Goal: Check status: Check status

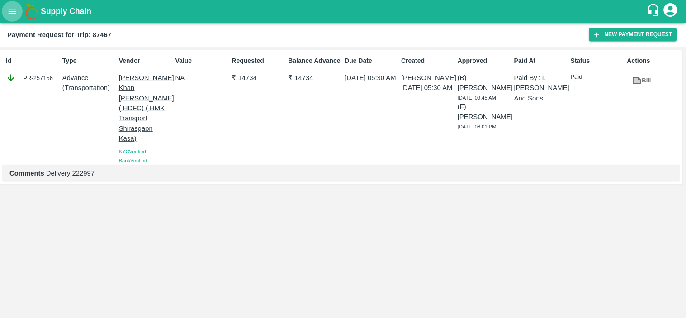
click at [14, 5] on button "open drawer" at bounding box center [12, 11] width 21 height 21
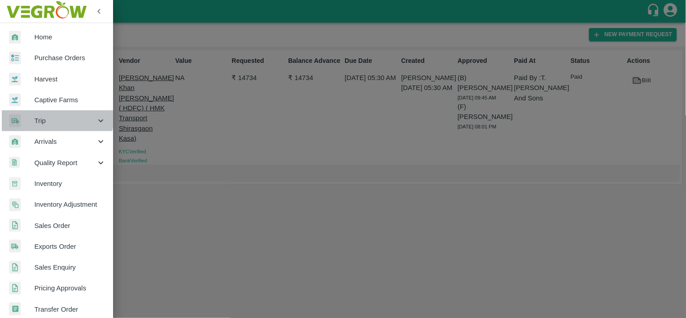
click at [44, 116] on span "Trip" at bounding box center [65, 121] width 62 height 10
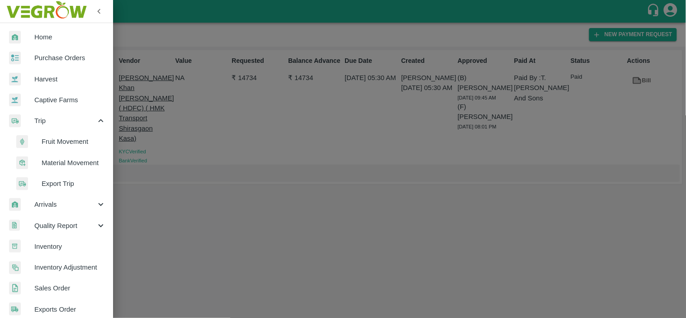
click at [60, 136] on li "Fruit Movement" at bounding box center [60, 141] width 106 height 21
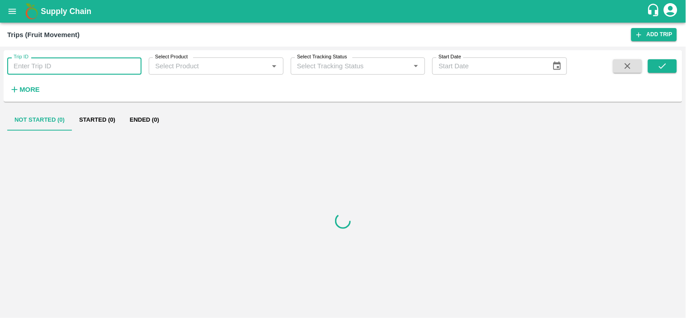
click at [56, 60] on input "Trip ID" at bounding box center [74, 65] width 134 height 17
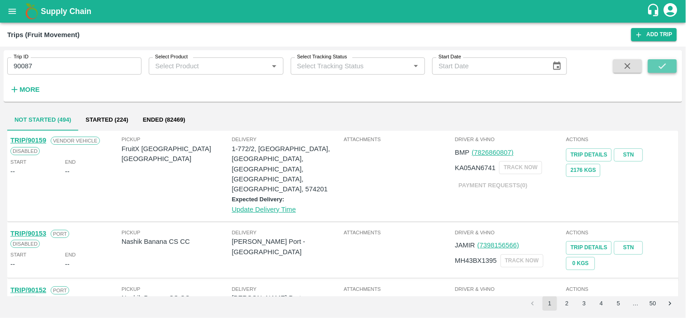
click at [670, 62] on button "submit" at bounding box center [662, 66] width 29 height 14
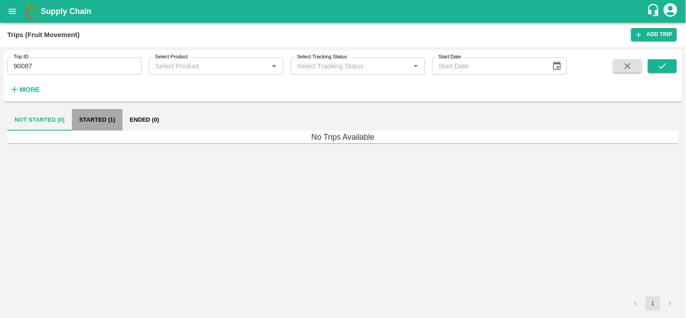
click at [93, 116] on button "Started (1)" at bounding box center [97, 120] width 51 height 22
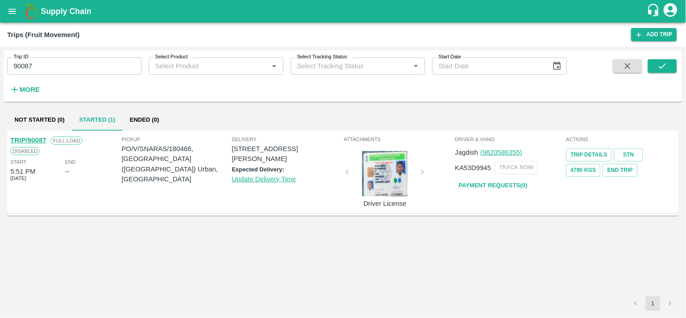
click at [39, 54] on div "Trip ID 90087 Trip ID" at bounding box center [71, 62] width 142 height 24
click at [43, 59] on input "90087" at bounding box center [74, 65] width 134 height 17
click at [674, 61] on button "submit" at bounding box center [662, 66] width 29 height 14
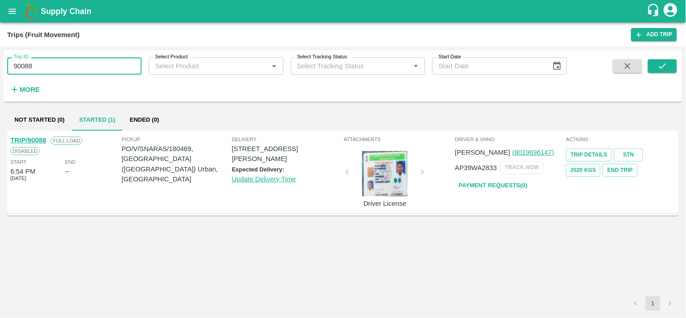
drag, startPoint x: 57, startPoint y: 66, endPoint x: 0, endPoint y: 66, distance: 57.4
click at [0, 66] on div "Trip ID 90088 Trip ID Select Product Select Product   * Select Tracking Status …" at bounding box center [343, 182] width 686 height 271
type input "90088"
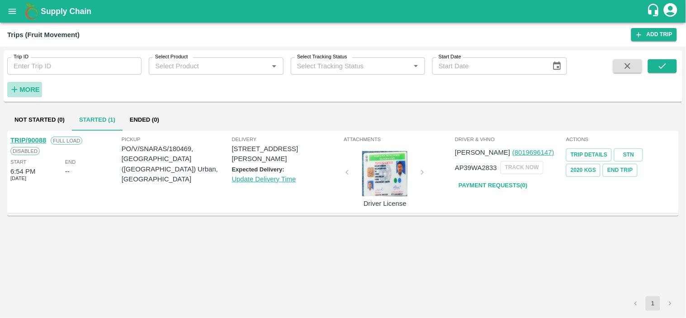
click at [28, 90] on strong "More" at bounding box center [29, 89] width 20 height 7
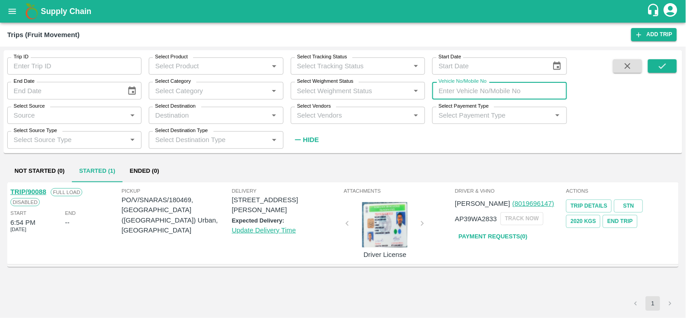
click at [459, 94] on input "Vehicle No/Mobile No" at bounding box center [499, 90] width 134 height 17
type input "2615"
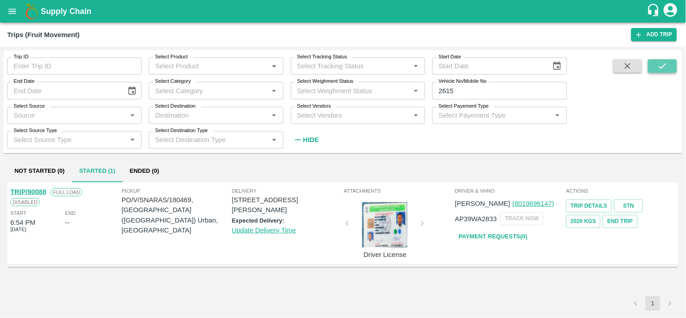
click at [662, 61] on icon "submit" at bounding box center [663, 66] width 10 height 10
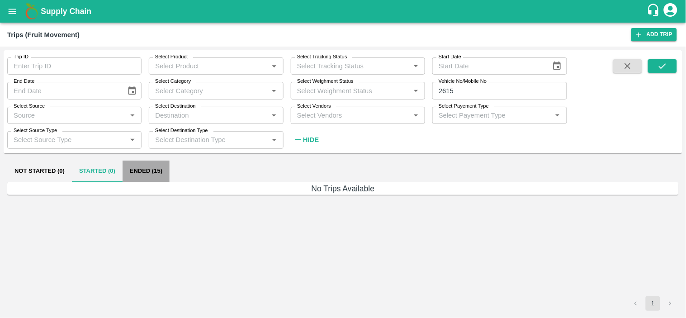
click at [151, 171] on button "Ended (15)" at bounding box center [146, 172] width 47 height 22
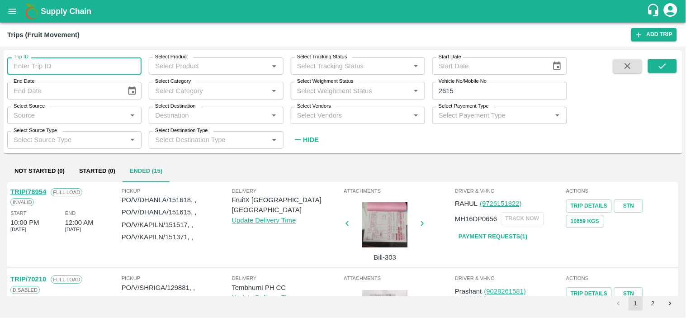
click at [89, 62] on input "Trip ID" at bounding box center [74, 65] width 134 height 17
type input "90087"
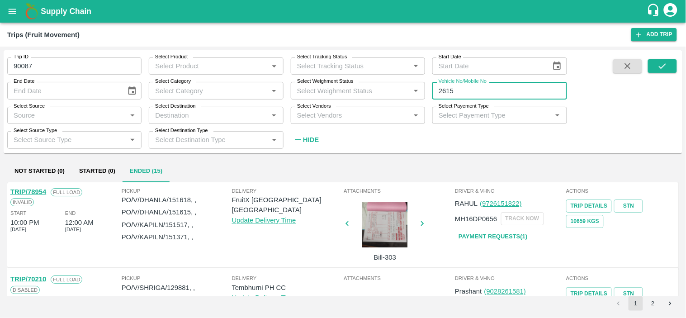
click at [487, 98] on input "2615" at bounding box center [499, 90] width 134 height 17
type input "2"
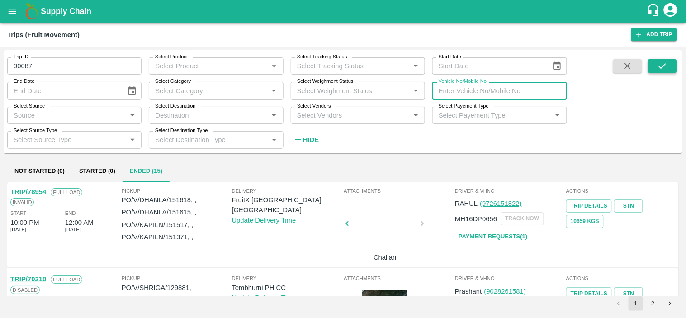
click at [662, 62] on icon "submit" at bounding box center [663, 66] width 10 height 10
